Goal: Task Accomplishment & Management: Complete application form

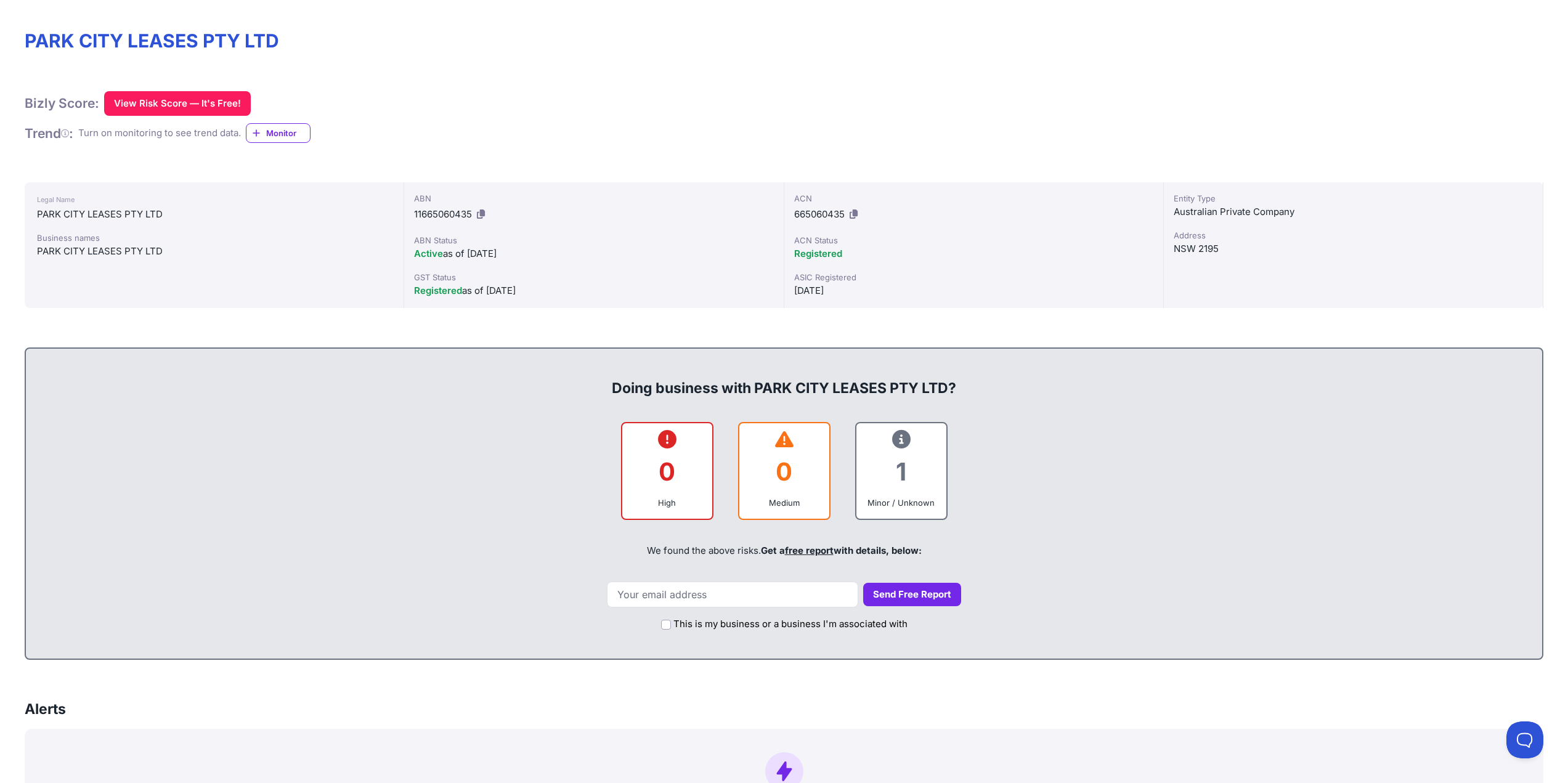
scroll to position [247, 0]
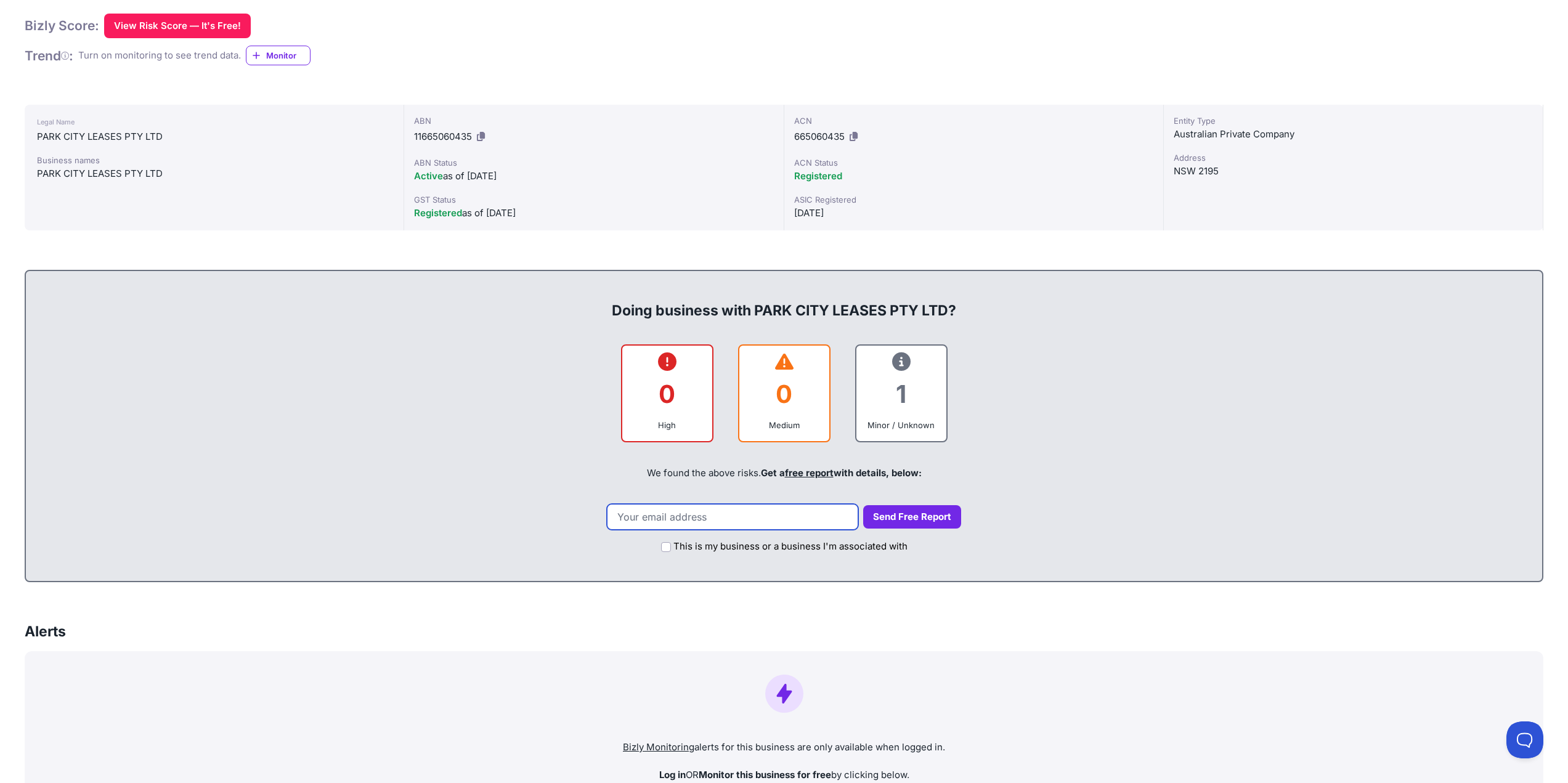
click at [741, 519] on input "email" at bounding box center [732, 516] width 251 height 26
type input "[PERSON_NAME][EMAIL_ADDRESS][PERSON_NAME][DOMAIN_NAME]"
click at [924, 522] on button "Send Free Report" at bounding box center [912, 517] width 98 height 24
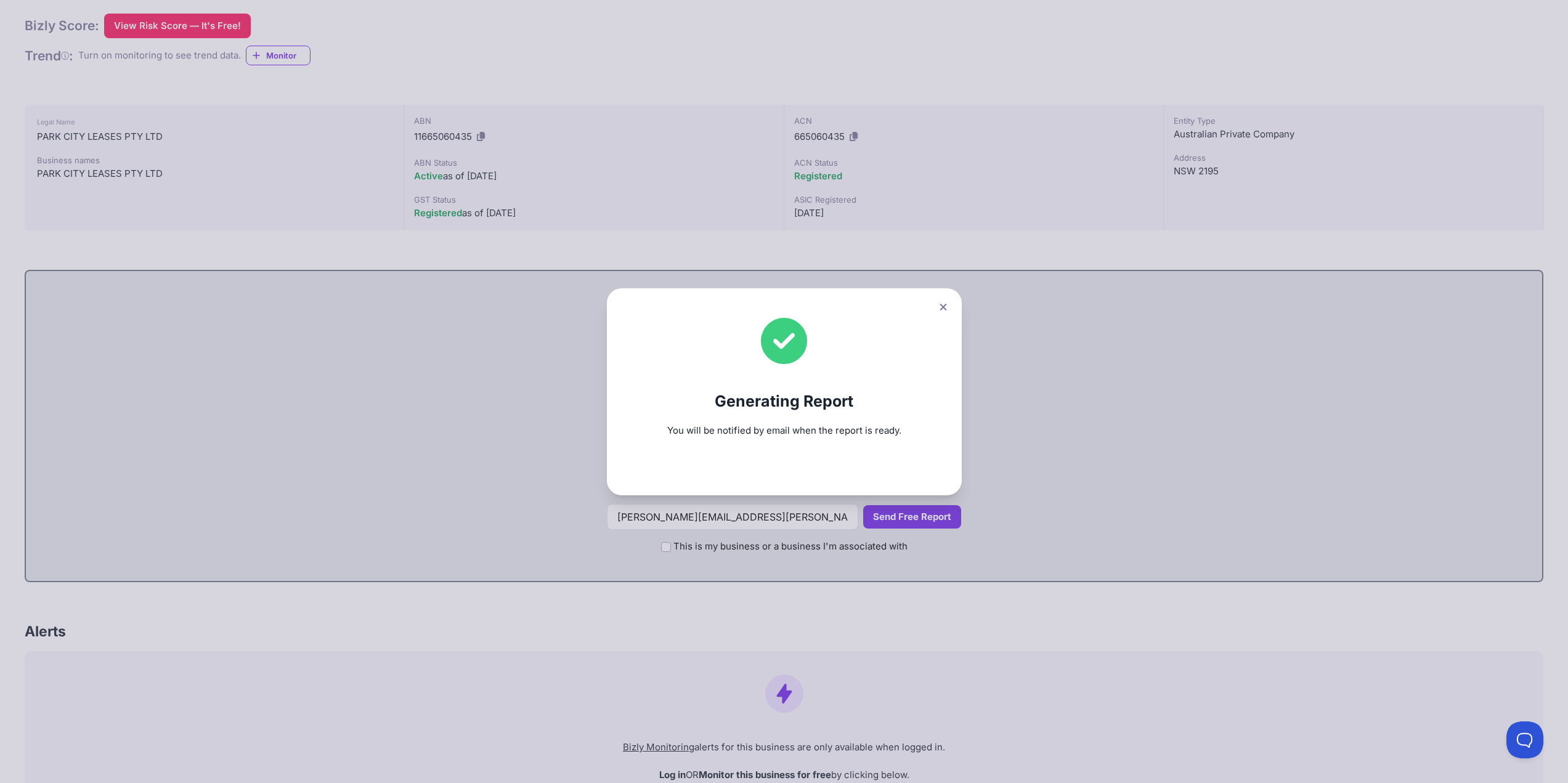
click at [947, 310] on icon at bounding box center [943, 307] width 7 height 8
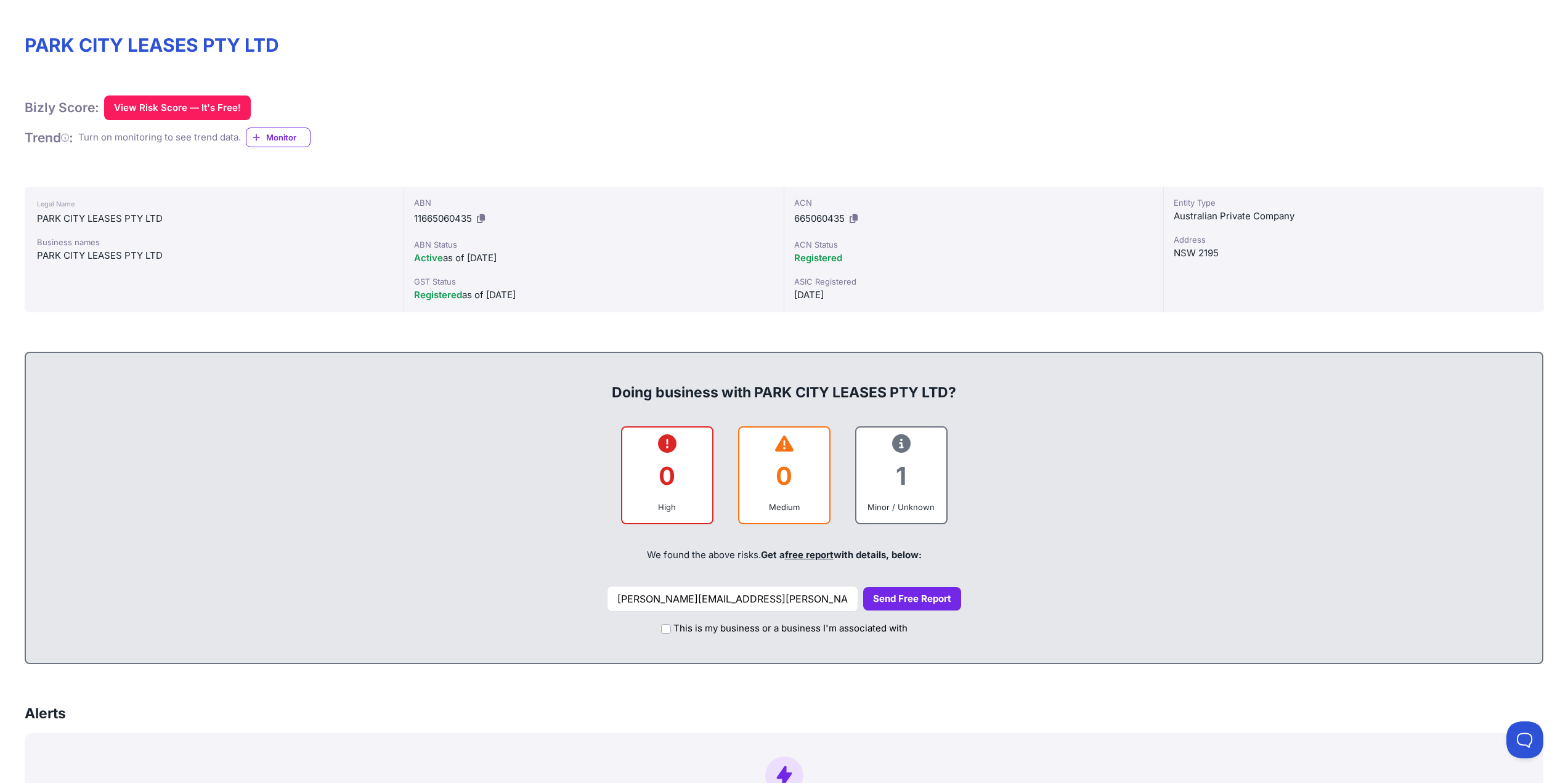
scroll to position [0, 0]
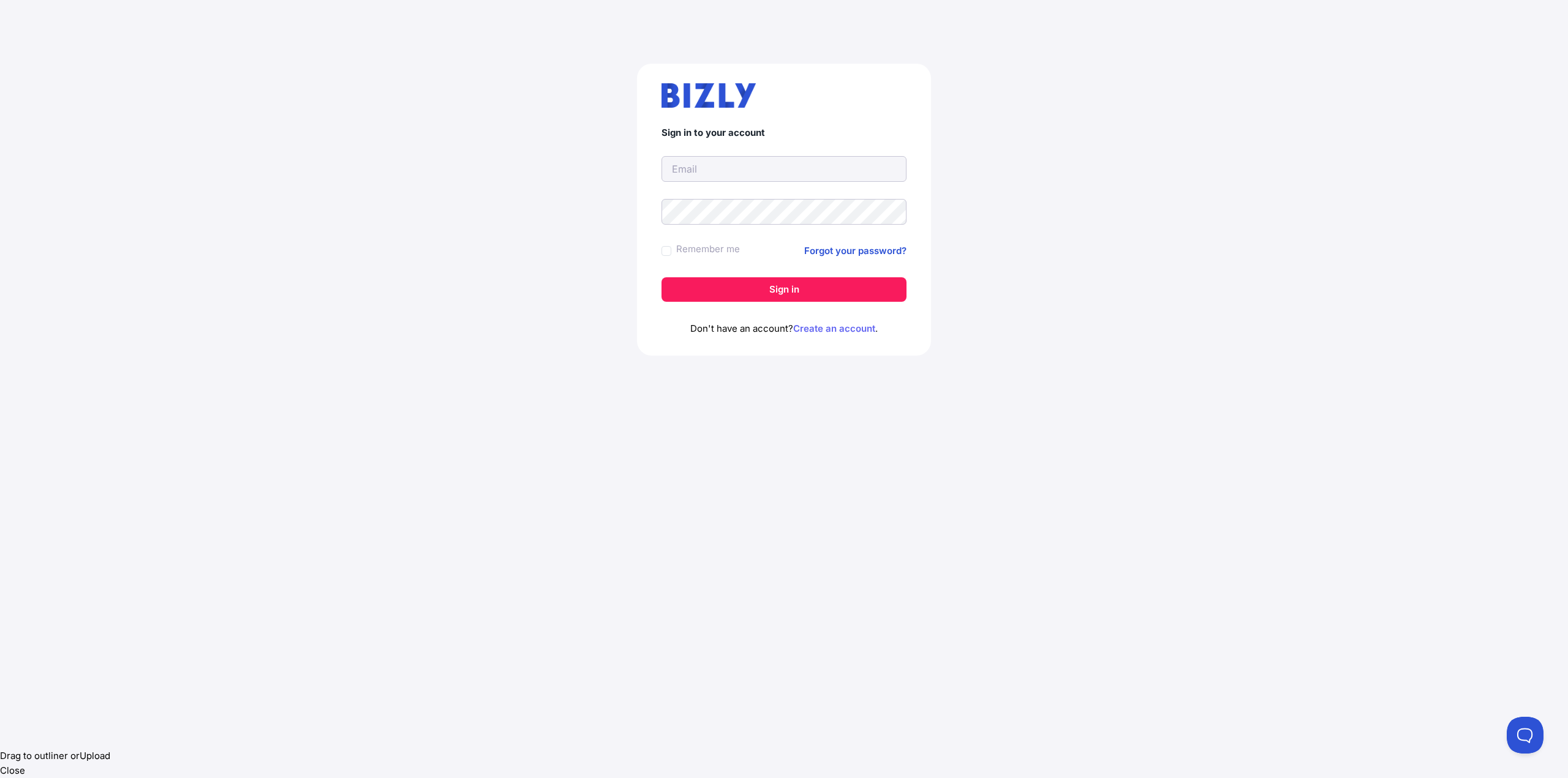
click at [842, 329] on link "Create an account" at bounding box center [834, 329] width 82 height 12
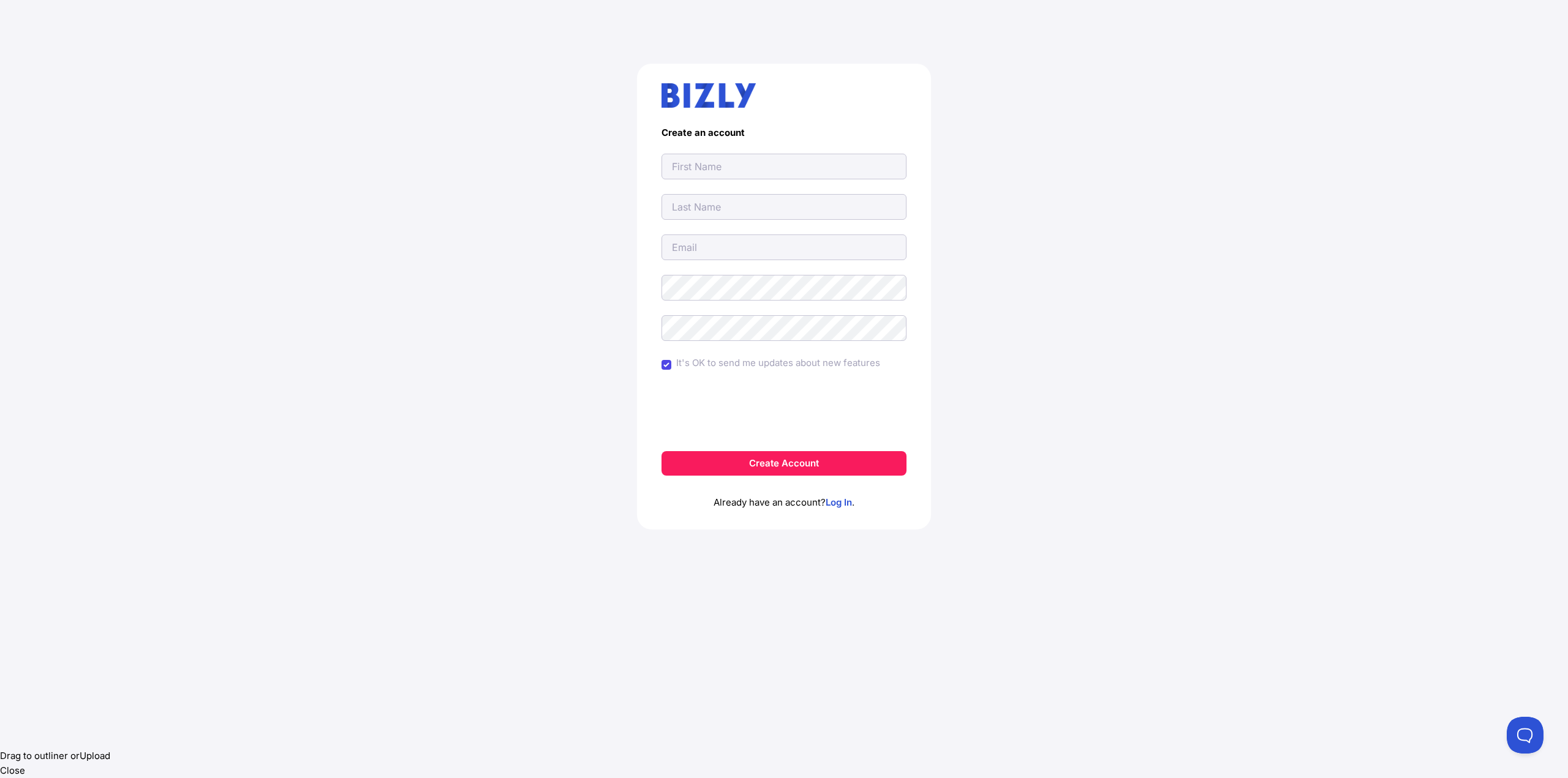
click at [717, 165] on input "text" at bounding box center [784, 166] width 245 height 26
type input "[PERSON_NAME][EMAIL_ADDRESS][PERSON_NAME][DOMAIN_NAME]"
type input "julio.acuna@yahoo.com.au"
type input "Julio"
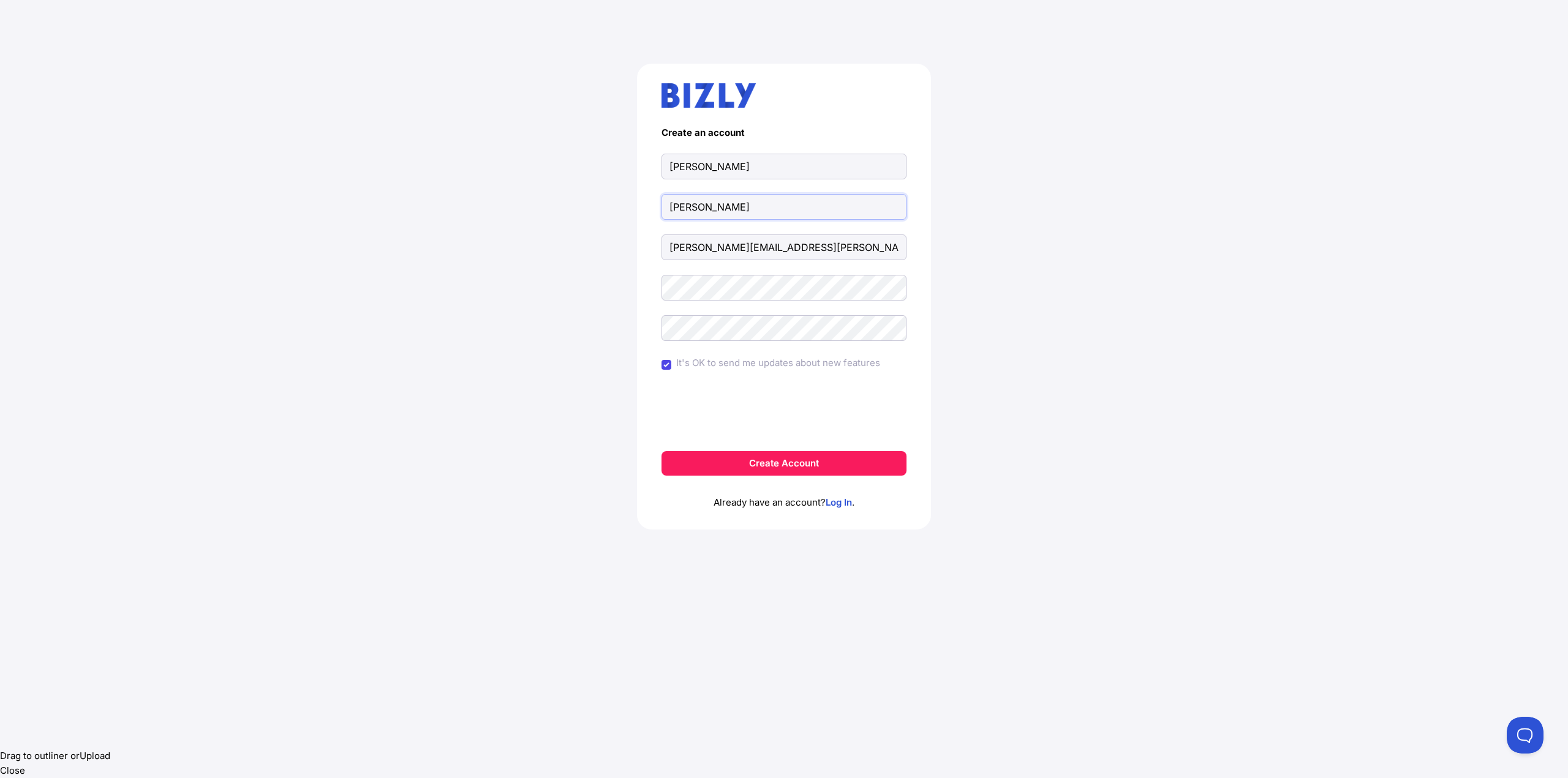
type input "Acuna"
click at [665, 364] on input "It's OK to send me updates about new features" at bounding box center [666, 364] width 10 height 10
checkbox input "false"
click at [759, 463] on button "Create Account" at bounding box center [784, 463] width 245 height 24
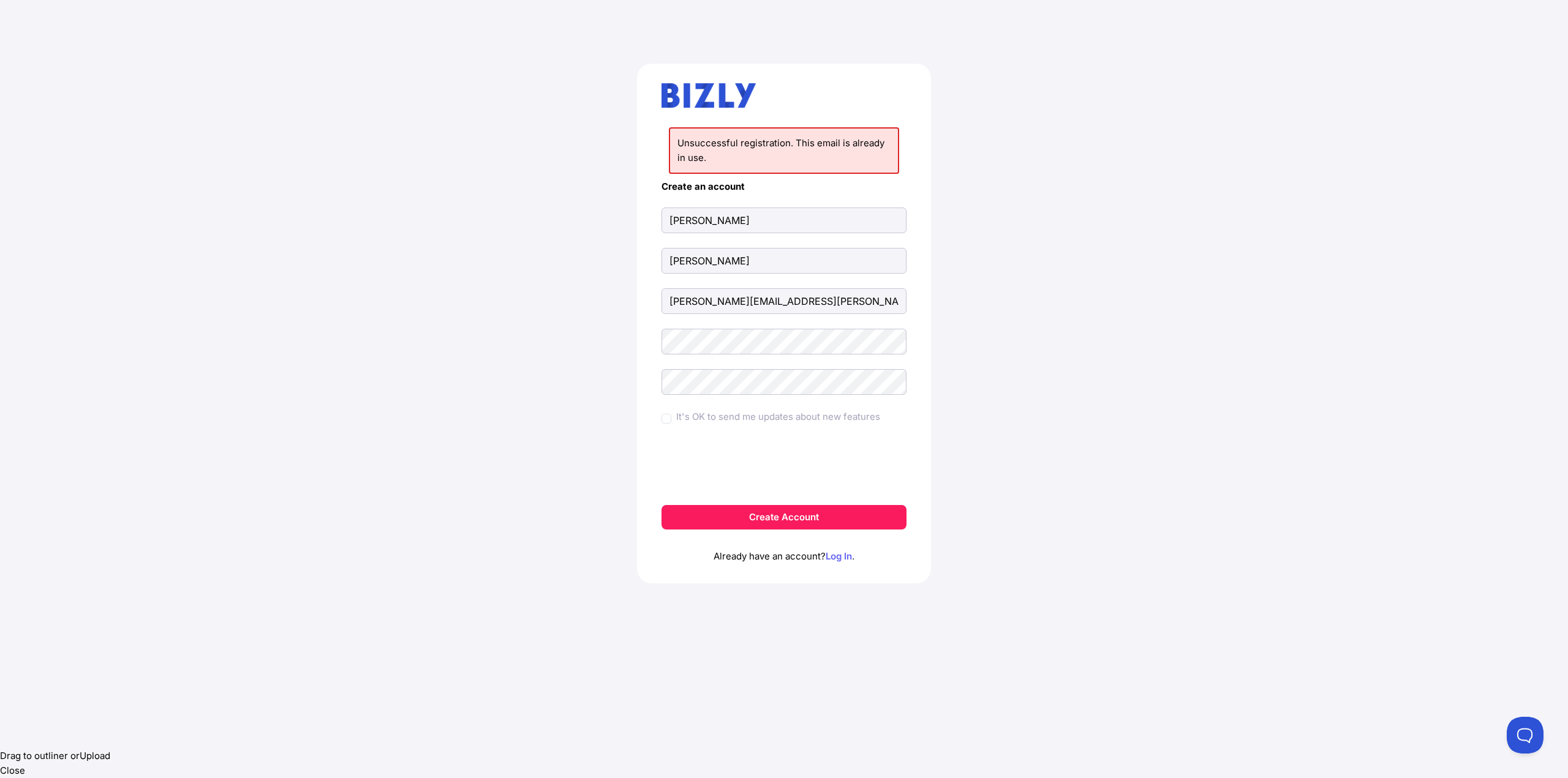
click at [845, 558] on link "Log In" at bounding box center [839, 556] width 26 height 12
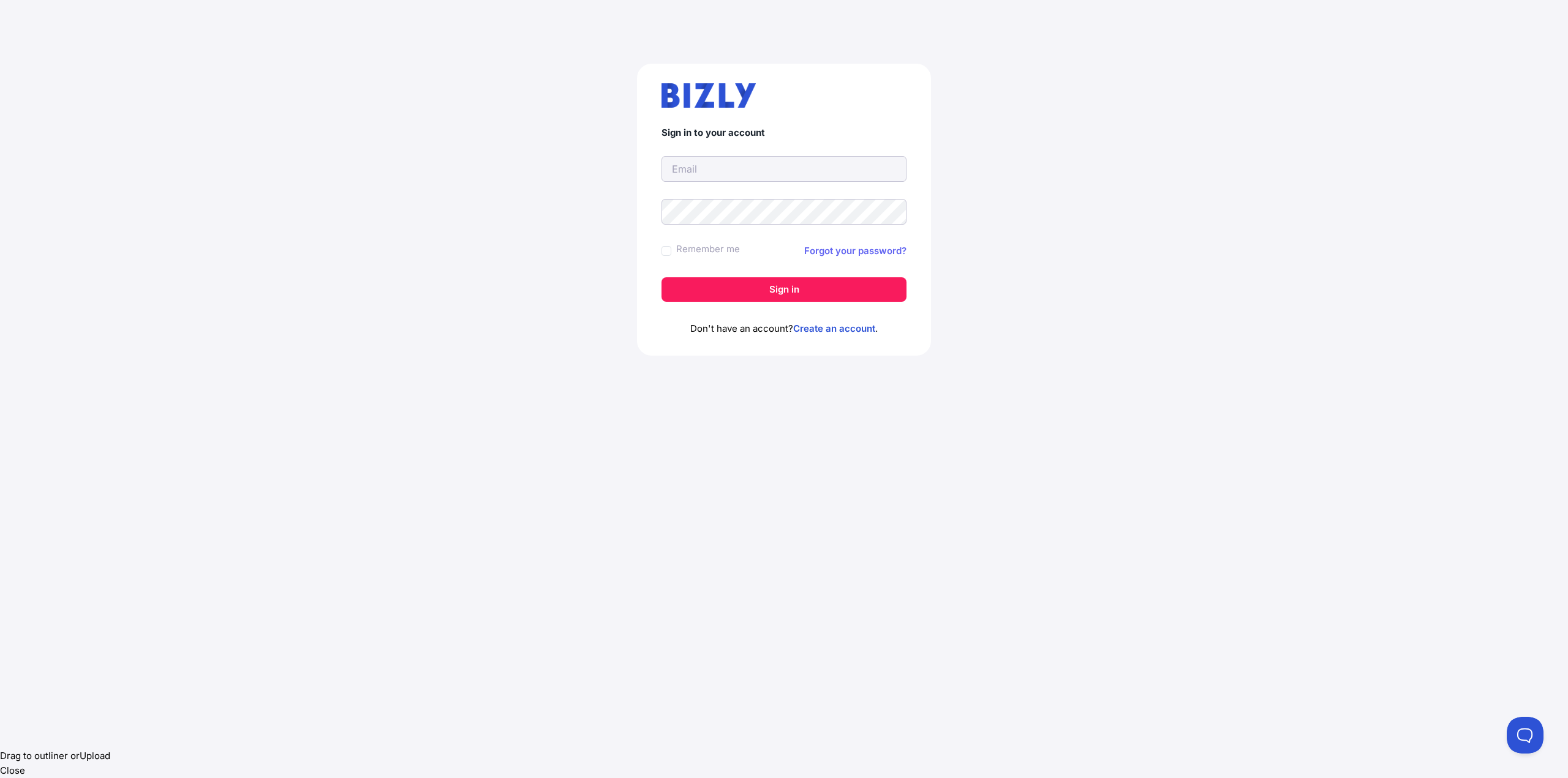
click at [862, 253] on link "Forgot your password?" at bounding box center [856, 251] width 102 height 15
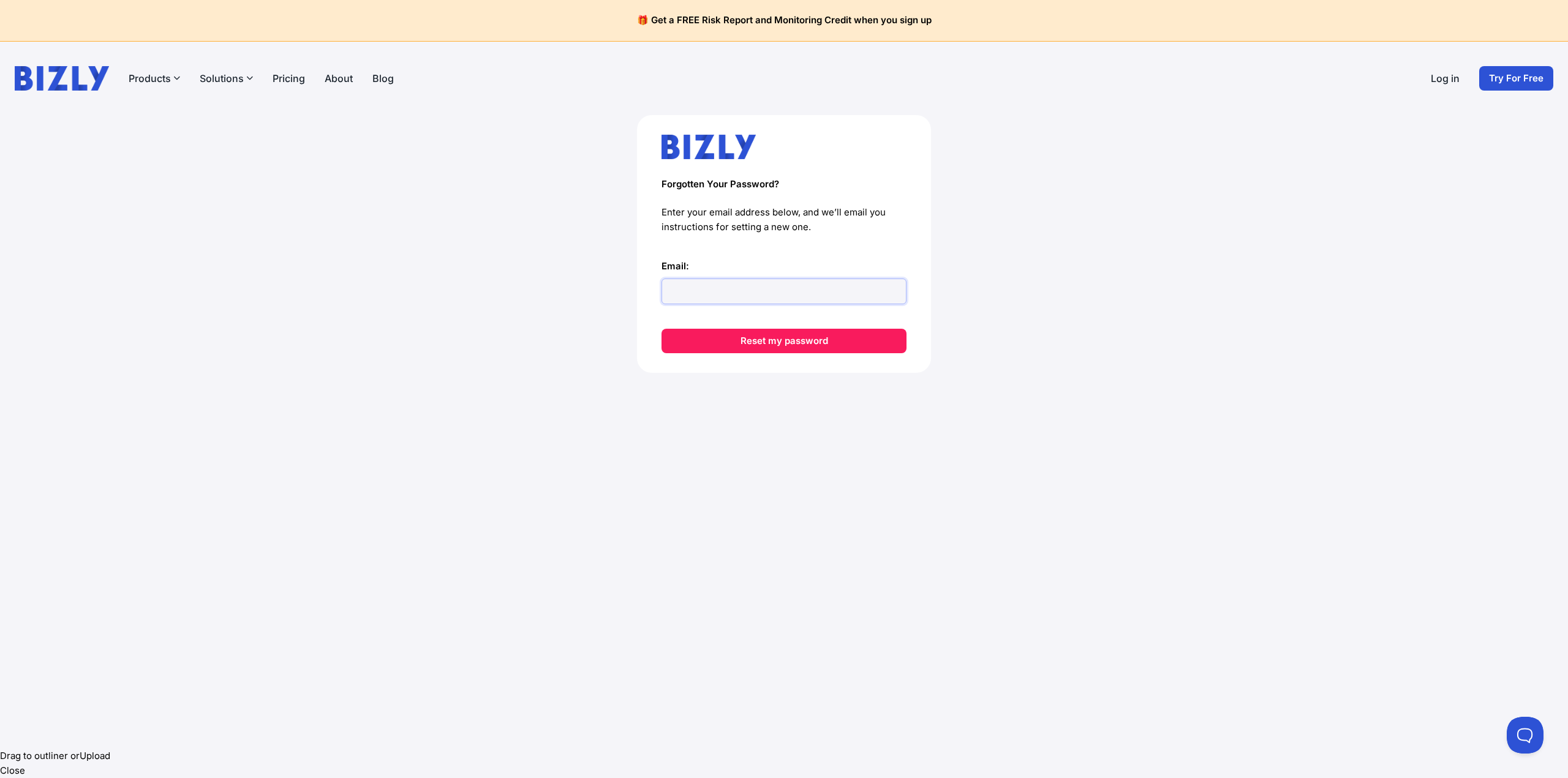
click at [763, 286] on input "Email:" at bounding box center [784, 291] width 245 height 26
type input "[PERSON_NAME][EMAIL_ADDRESS][PERSON_NAME][DOMAIN_NAME]"
click at [717, 338] on button "Reset my password" at bounding box center [784, 340] width 245 height 24
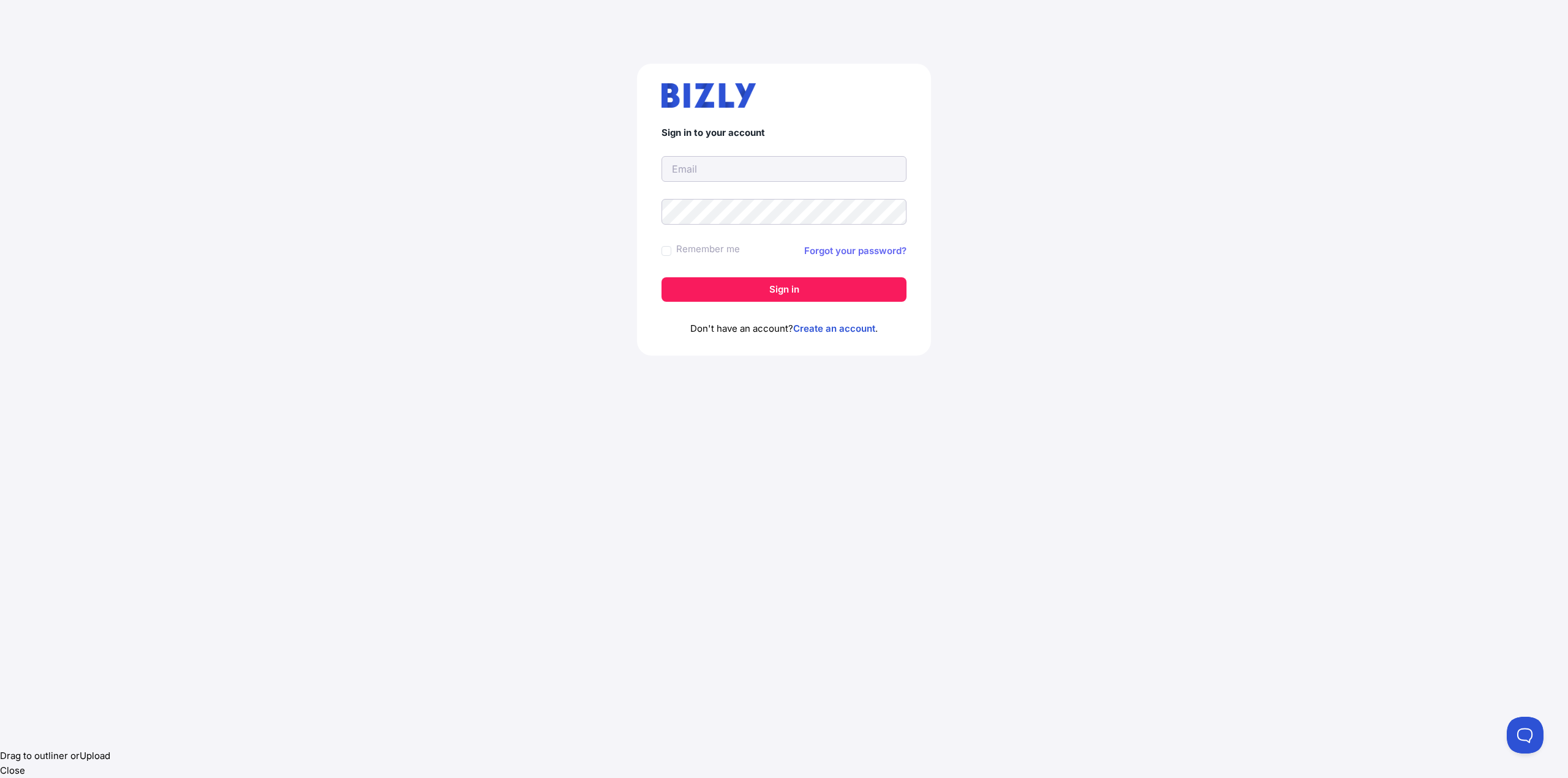
click at [845, 250] on link "Forgot your password?" at bounding box center [856, 251] width 102 height 15
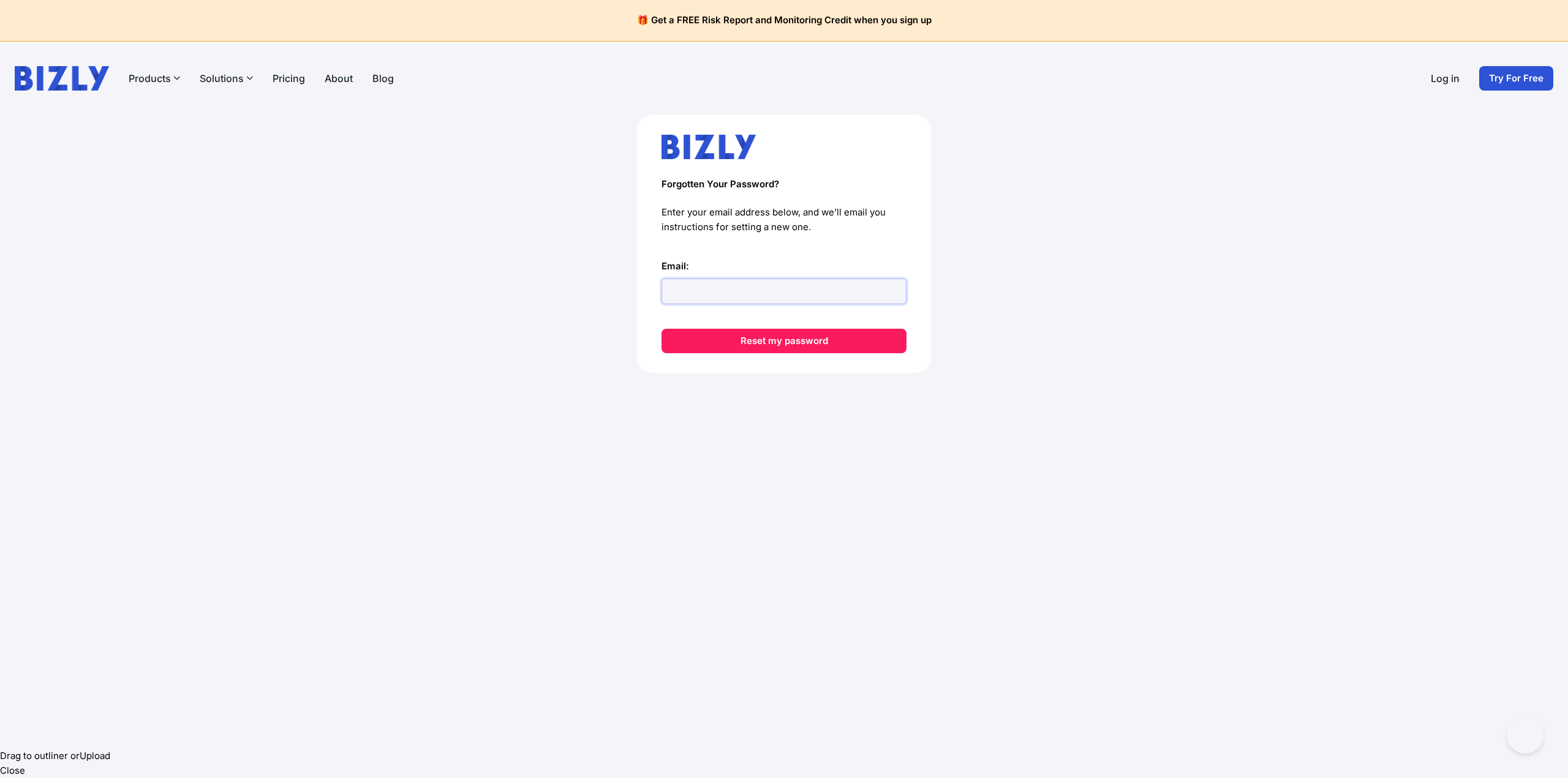
click at [730, 290] on input "Email:" at bounding box center [784, 291] width 245 height 26
type input "[PERSON_NAME][EMAIL_ADDRESS][PERSON_NAME][DOMAIN_NAME]"
click at [754, 344] on button "Reset my password" at bounding box center [784, 340] width 245 height 24
